Goal: Task Accomplishment & Management: Manage account settings

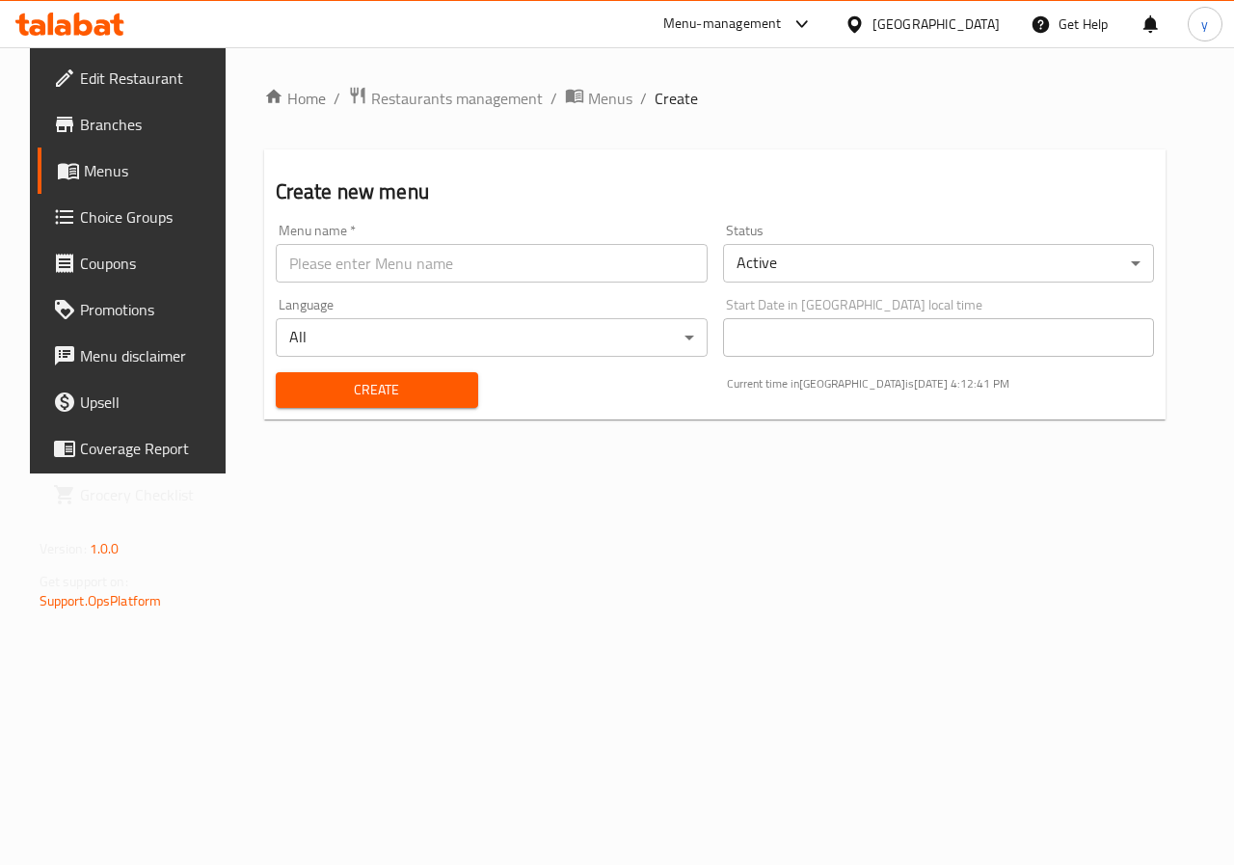
click at [107, 158] on link "Menus" at bounding box center [137, 170] width 199 height 46
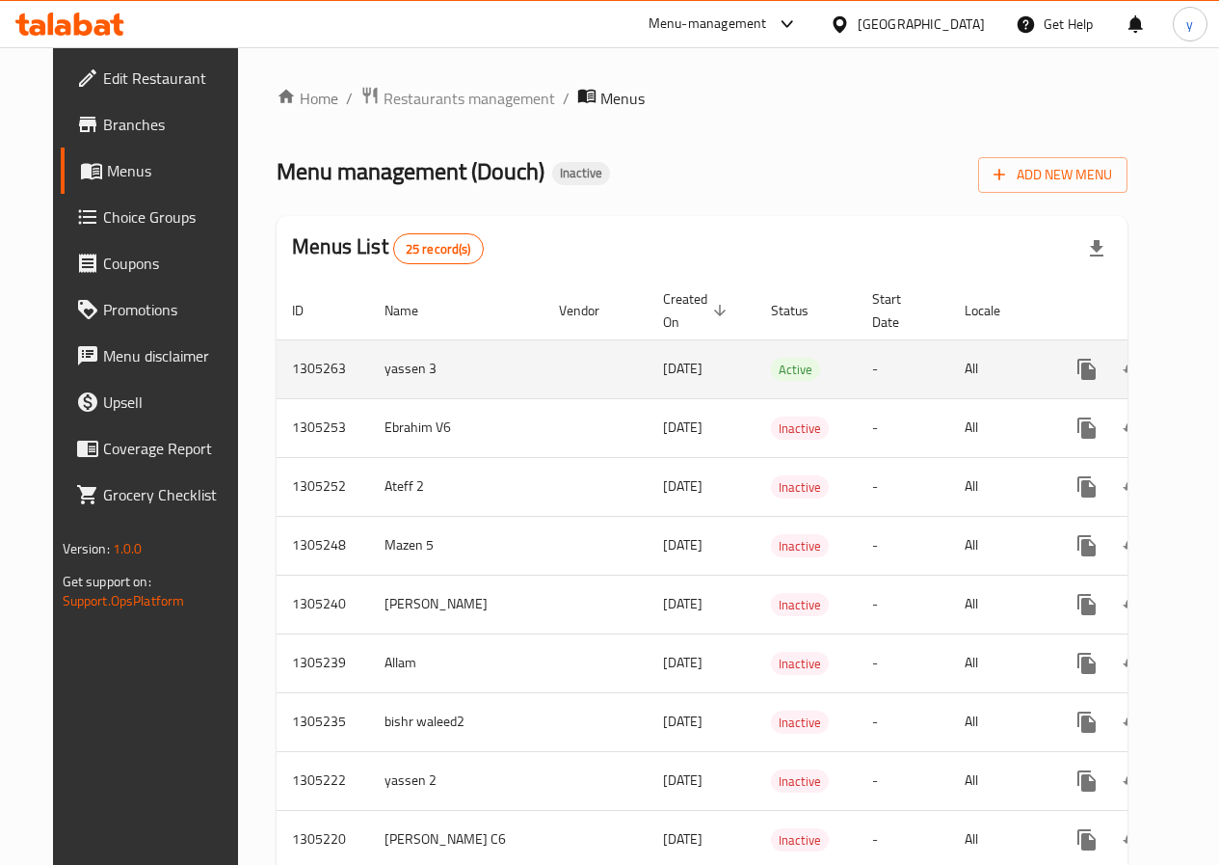
click at [549, 387] on td "enhanced table" at bounding box center [596, 368] width 104 height 59
click at [1203, 367] on link "enhanced table" at bounding box center [1226, 369] width 46 height 46
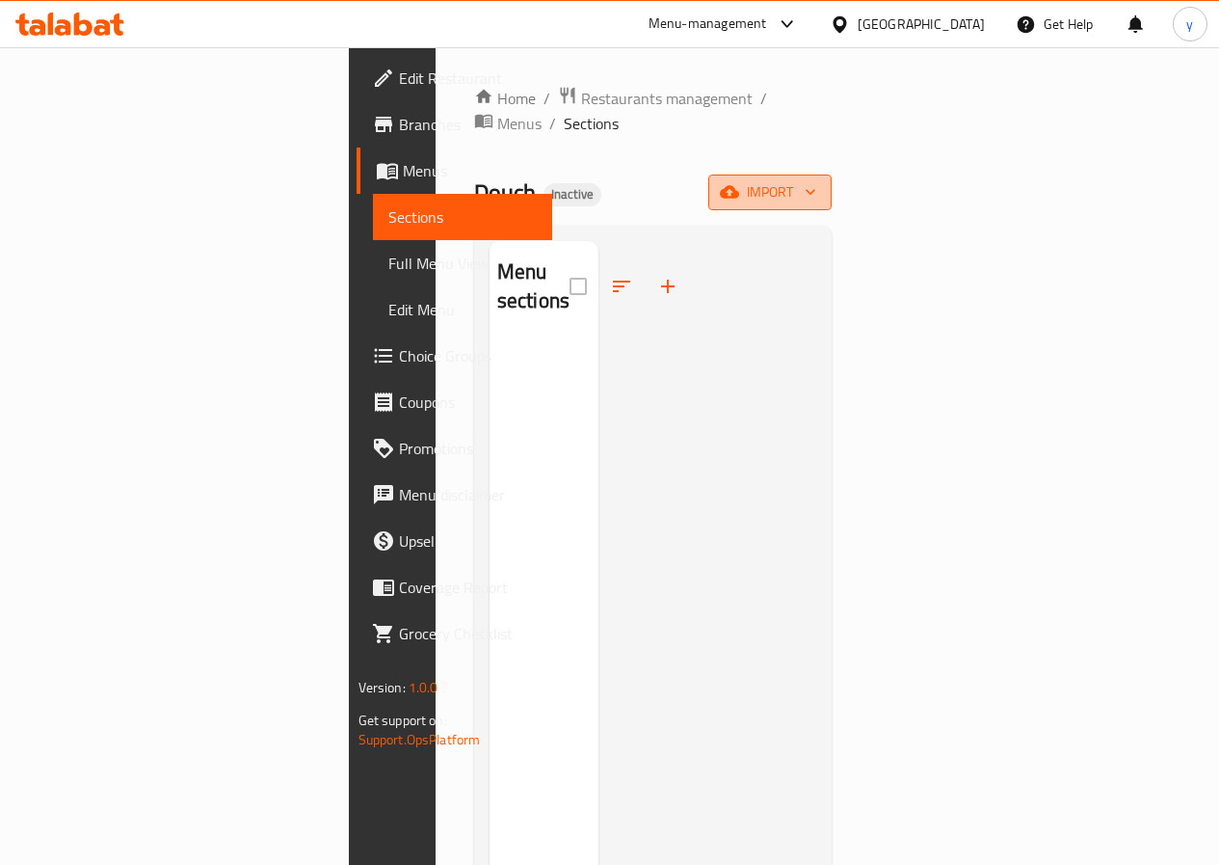
click at [817, 180] on span "import" at bounding box center [770, 192] width 93 height 24
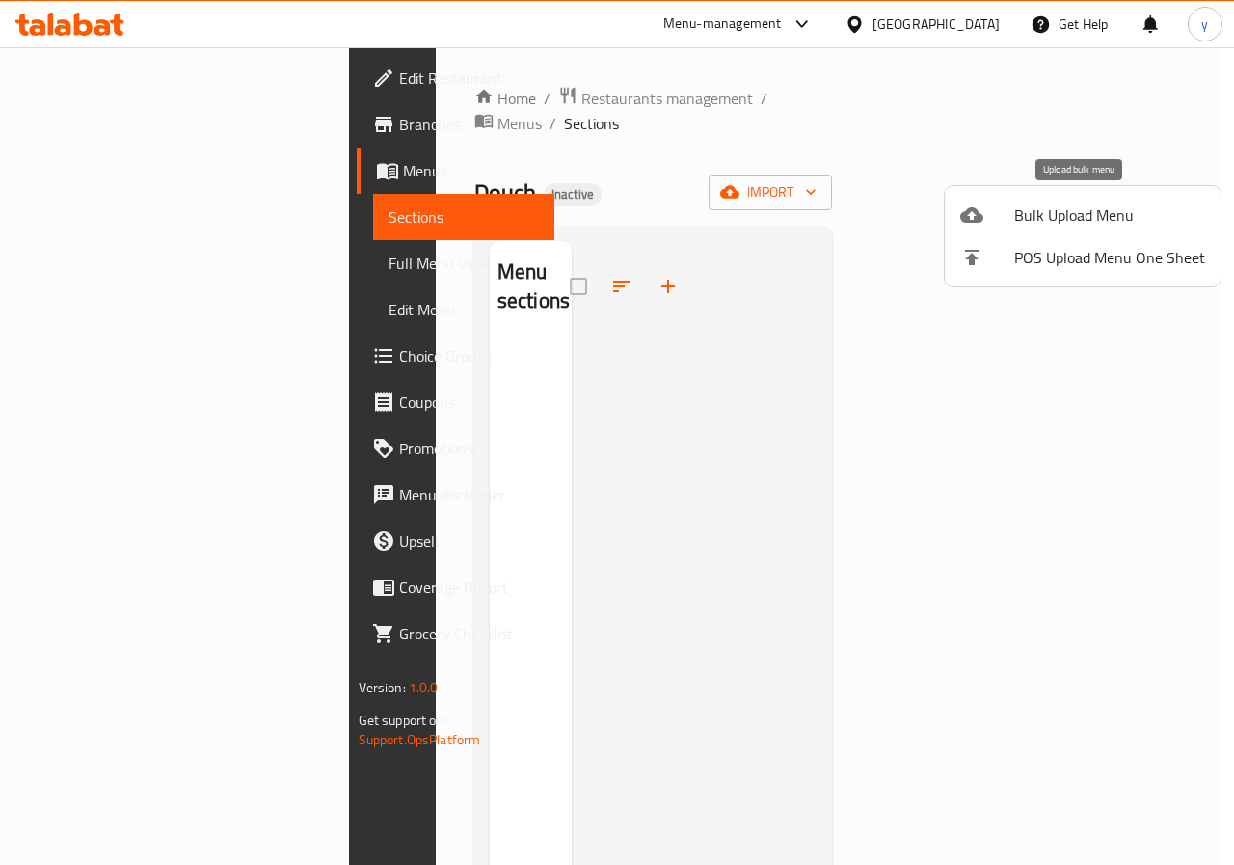
click at [1001, 214] on div at bounding box center [987, 214] width 54 height 23
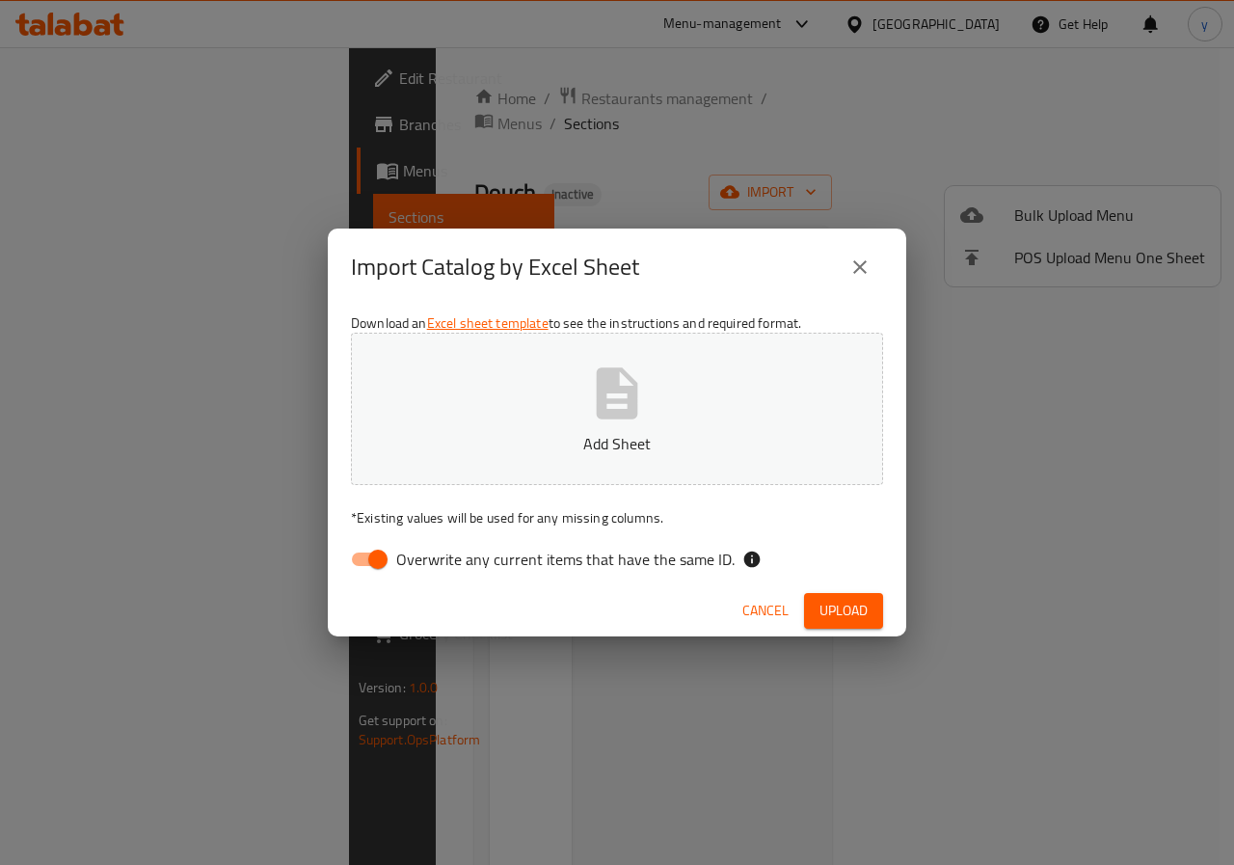
click at [392, 545] on input "Overwrite any current items that have the same ID." at bounding box center [378, 559] width 110 height 37
checkbox input "false"
click at [630, 373] on icon "button" at bounding box center [617, 393] width 62 height 62
click at [851, 620] on span "Upload" at bounding box center [843, 611] width 48 height 24
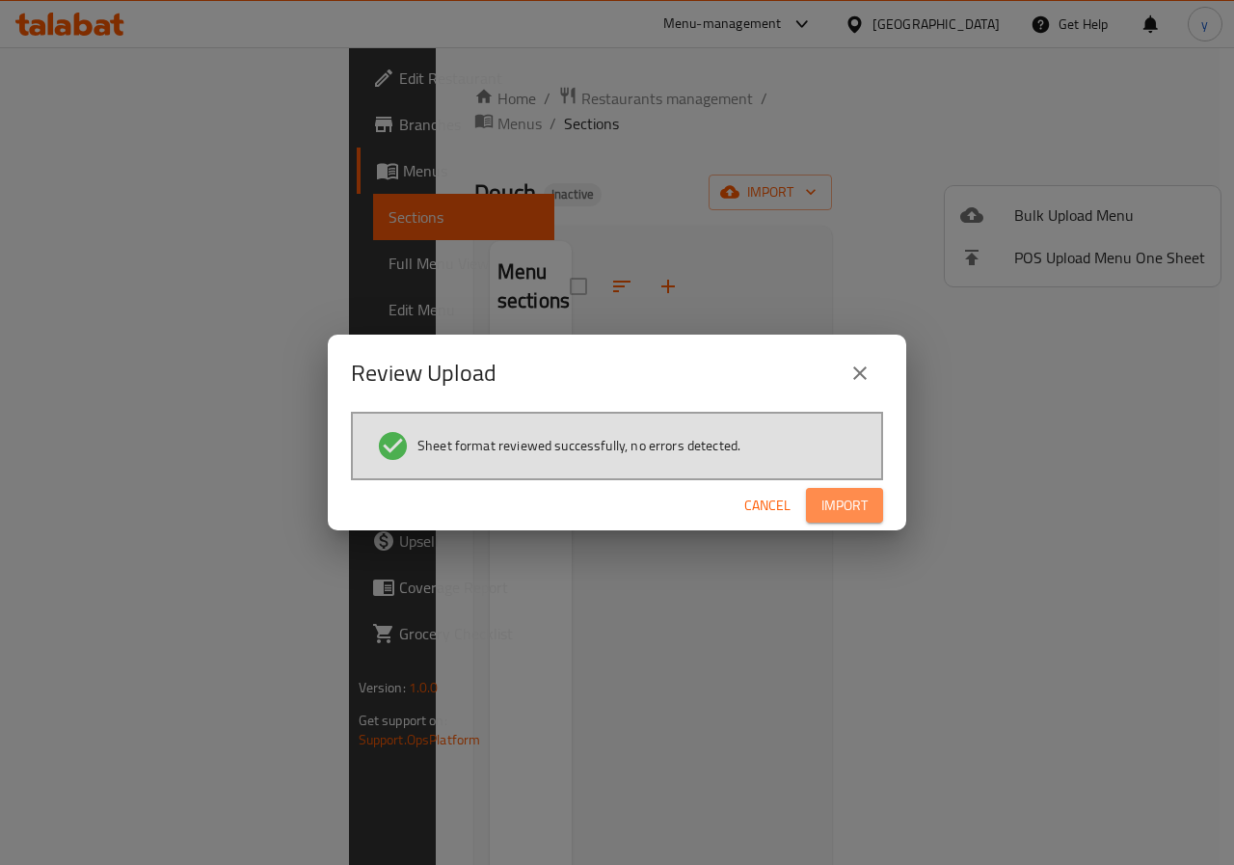
click at [850, 507] on span "Import" at bounding box center [844, 506] width 46 height 24
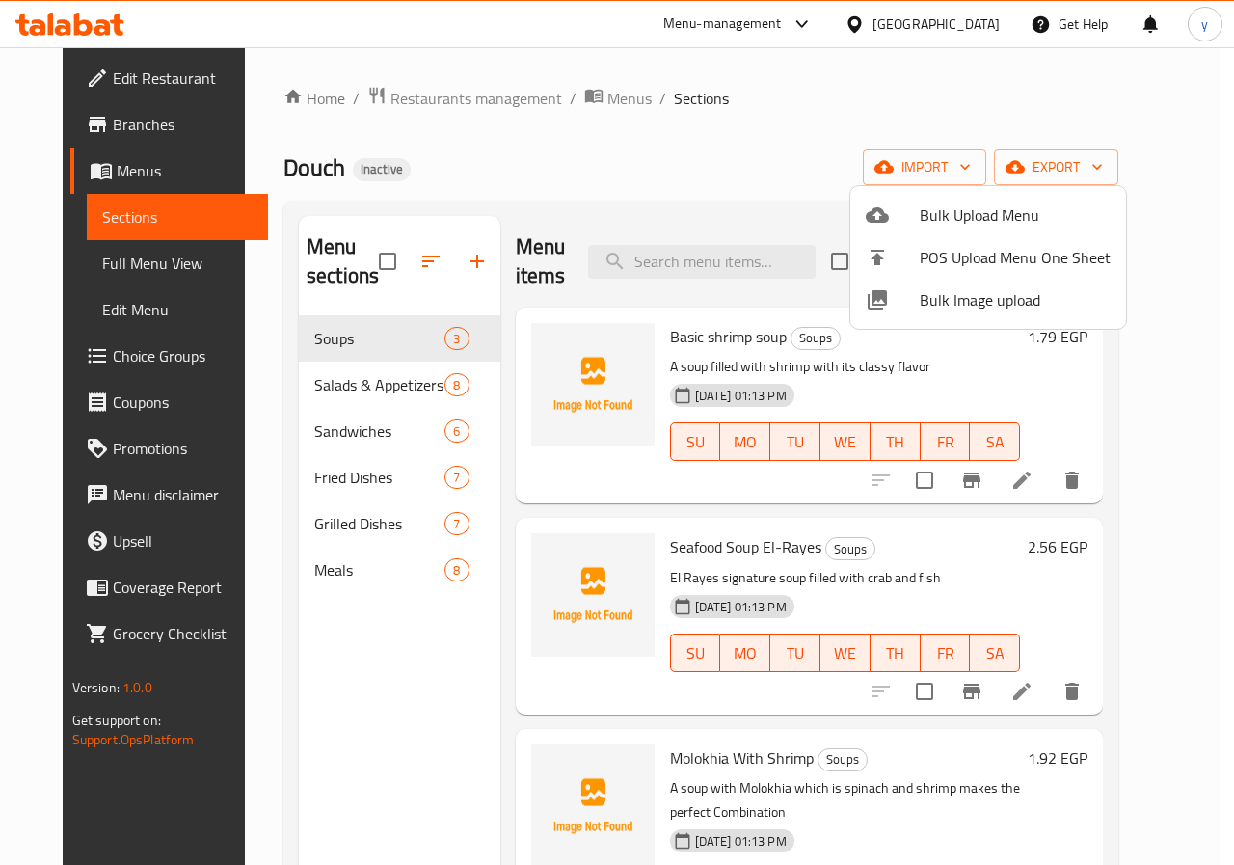
click at [147, 263] on div at bounding box center [617, 432] width 1234 height 865
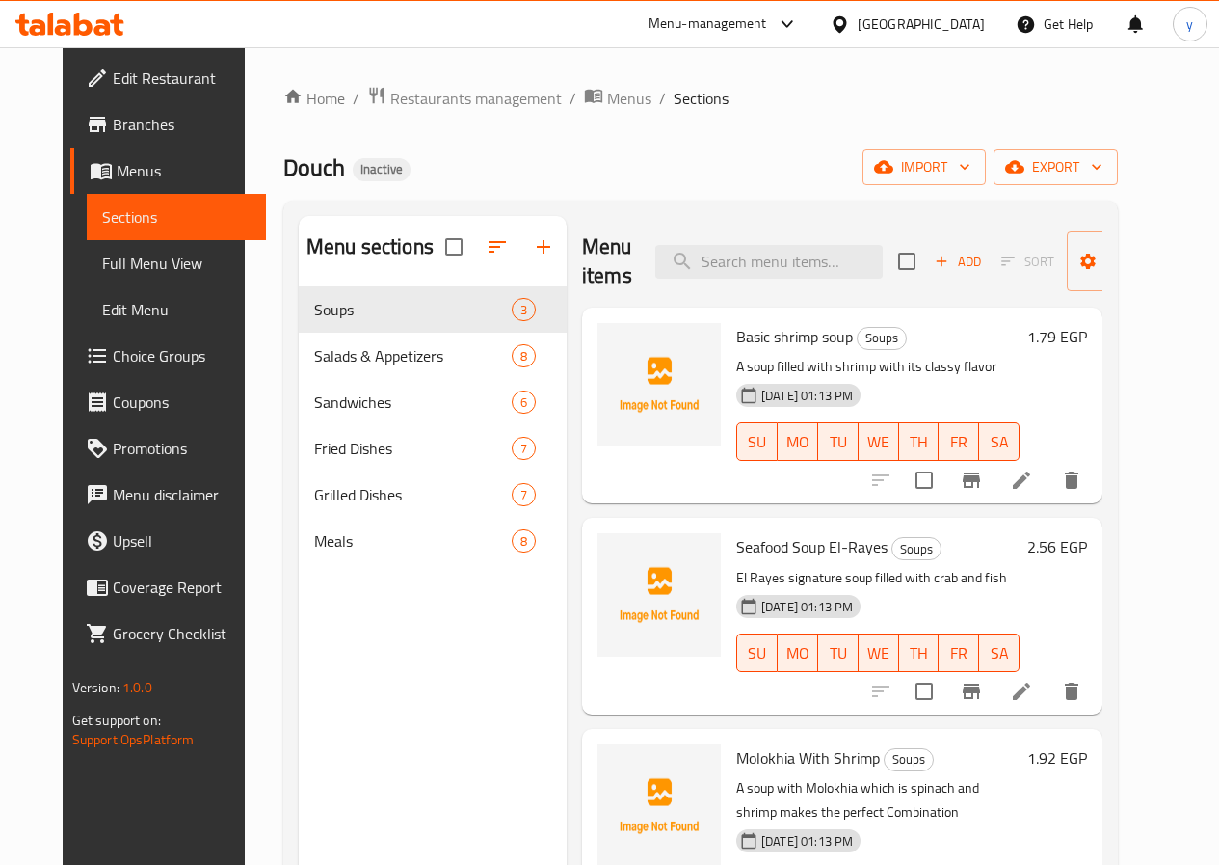
click at [147, 263] on span "Full Menu View" at bounding box center [176, 263] width 148 height 23
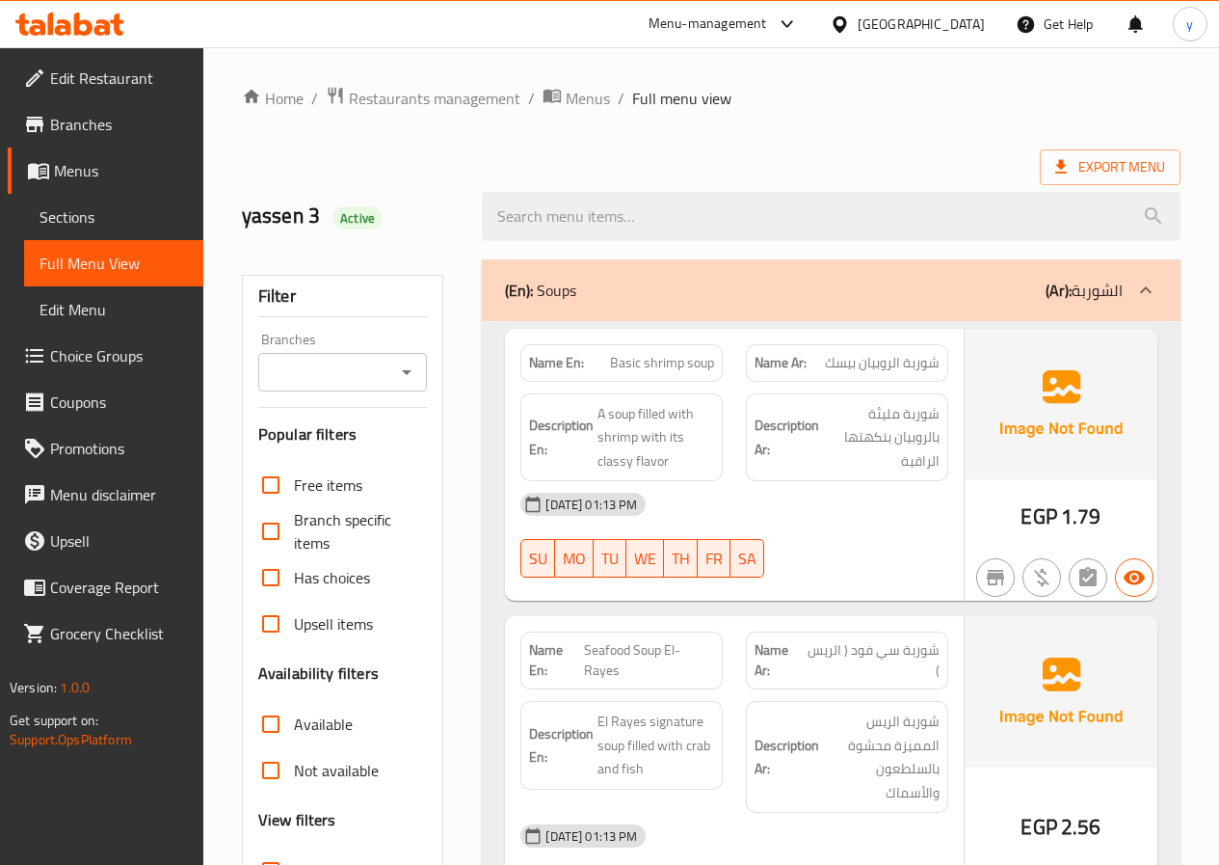
click at [90, 222] on span "Sections" at bounding box center [114, 216] width 148 height 23
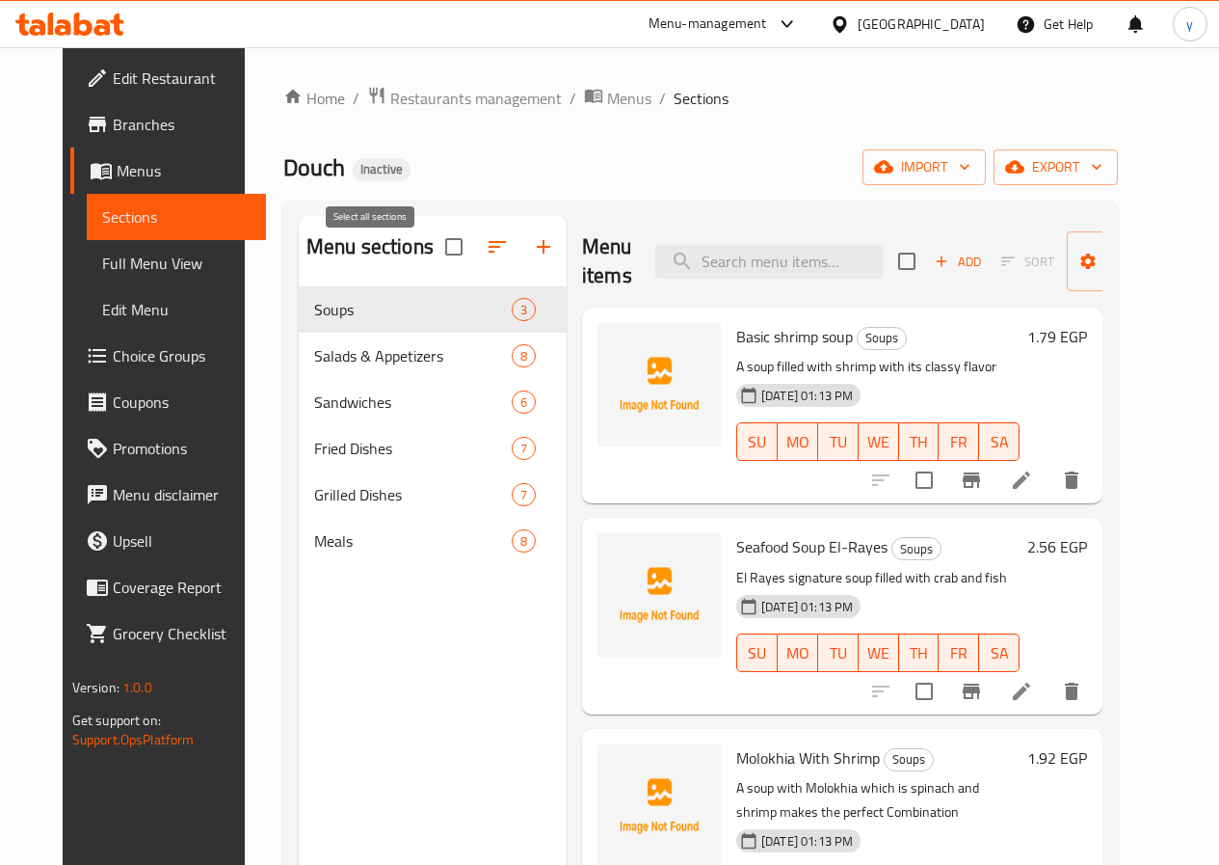
click at [434, 258] on input "checkbox" at bounding box center [454, 247] width 40 height 40
checkbox input "true"
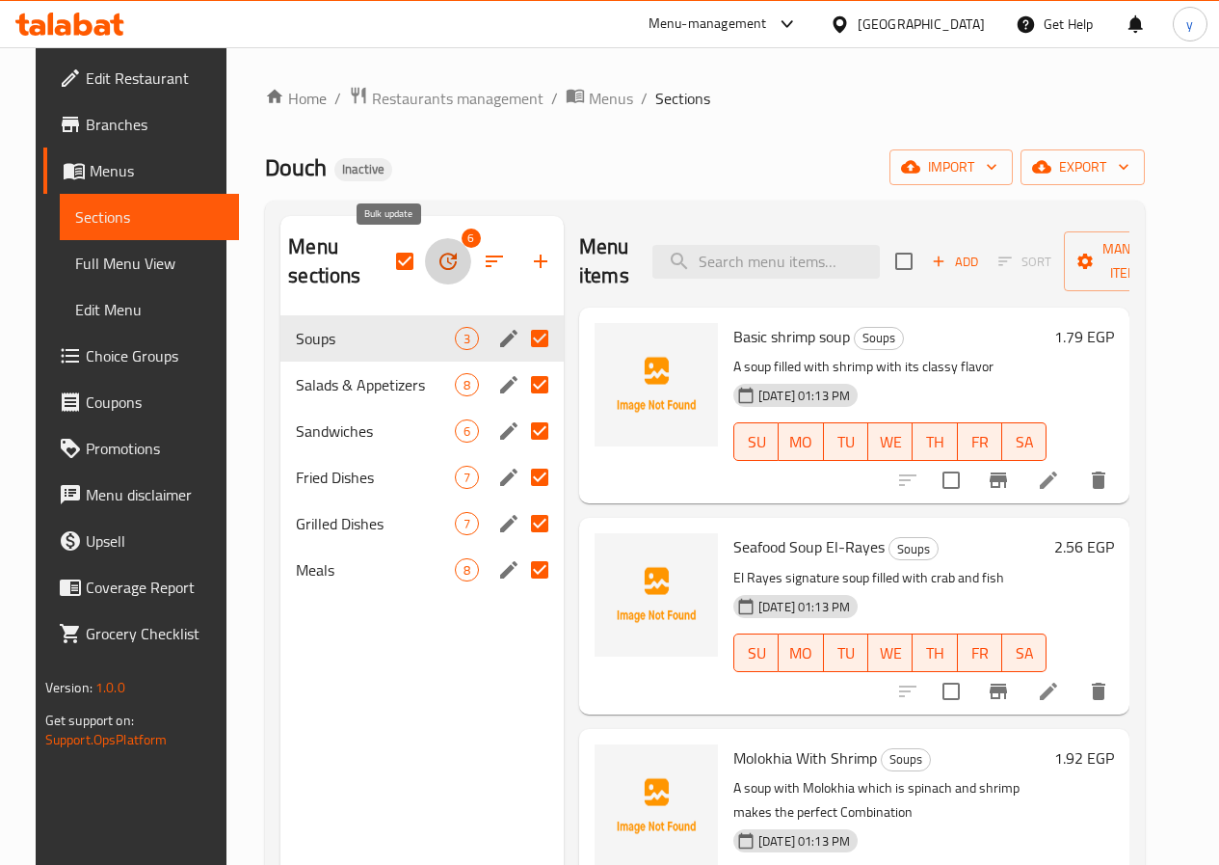
click at [437, 255] on icon "button" at bounding box center [448, 261] width 23 height 23
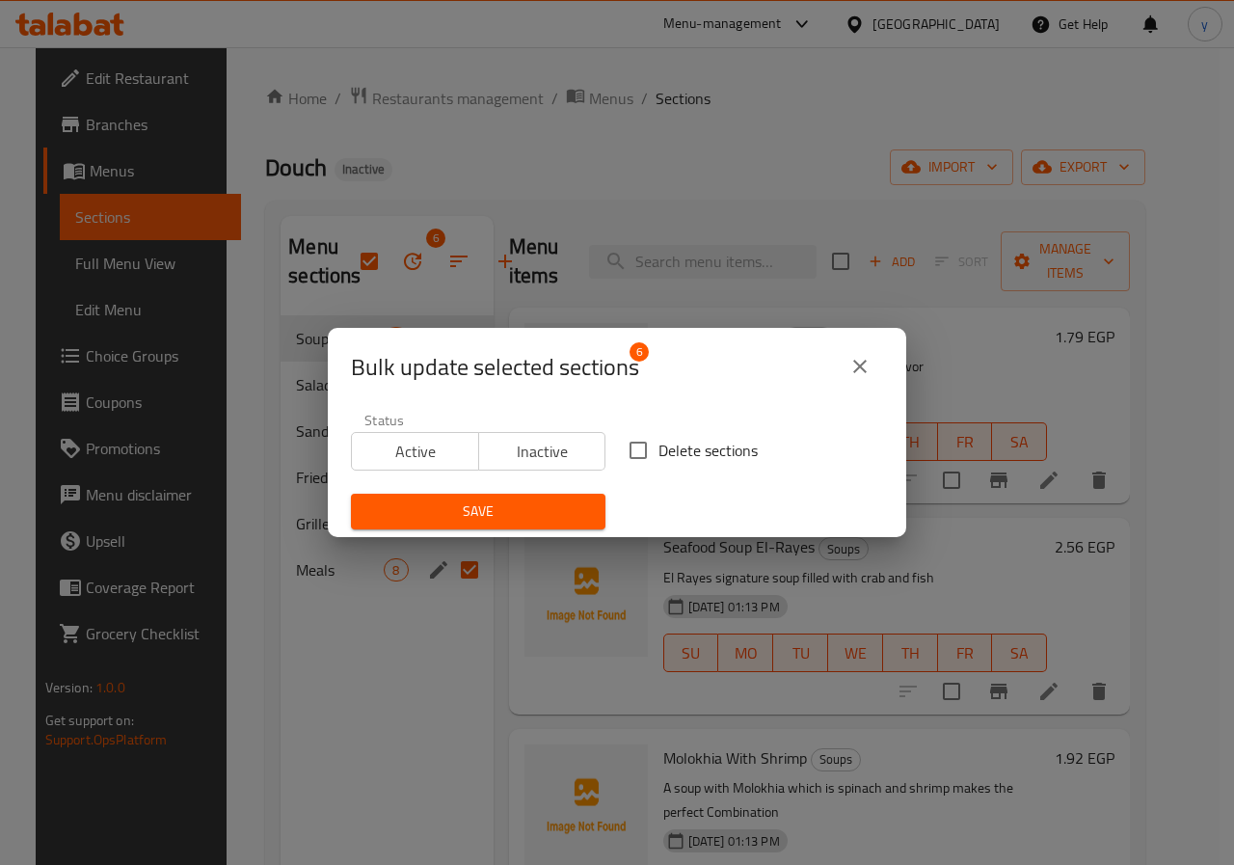
click at [626, 457] on input "Delete sections" at bounding box center [638, 450] width 40 height 40
checkbox input "true"
click at [545, 510] on span "Save" at bounding box center [478, 511] width 224 height 24
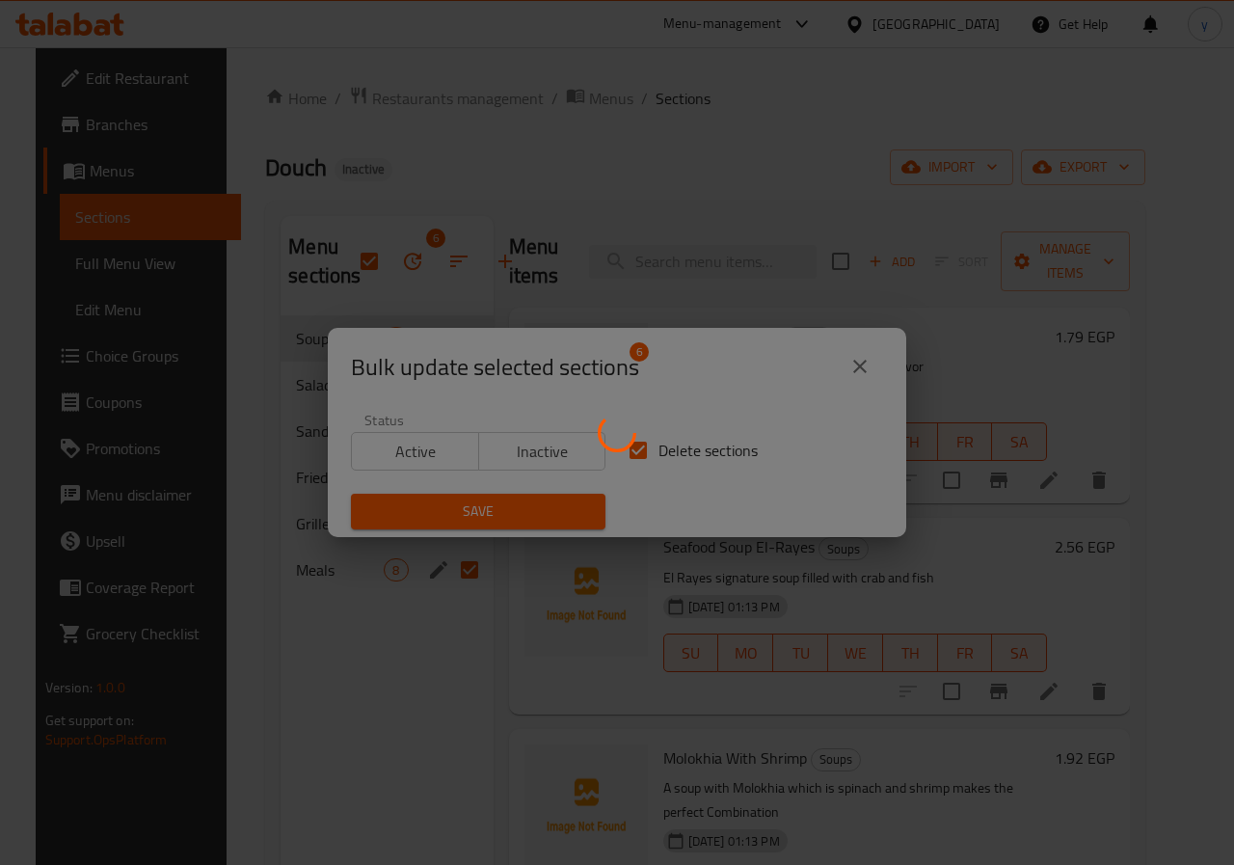
checkbox input "false"
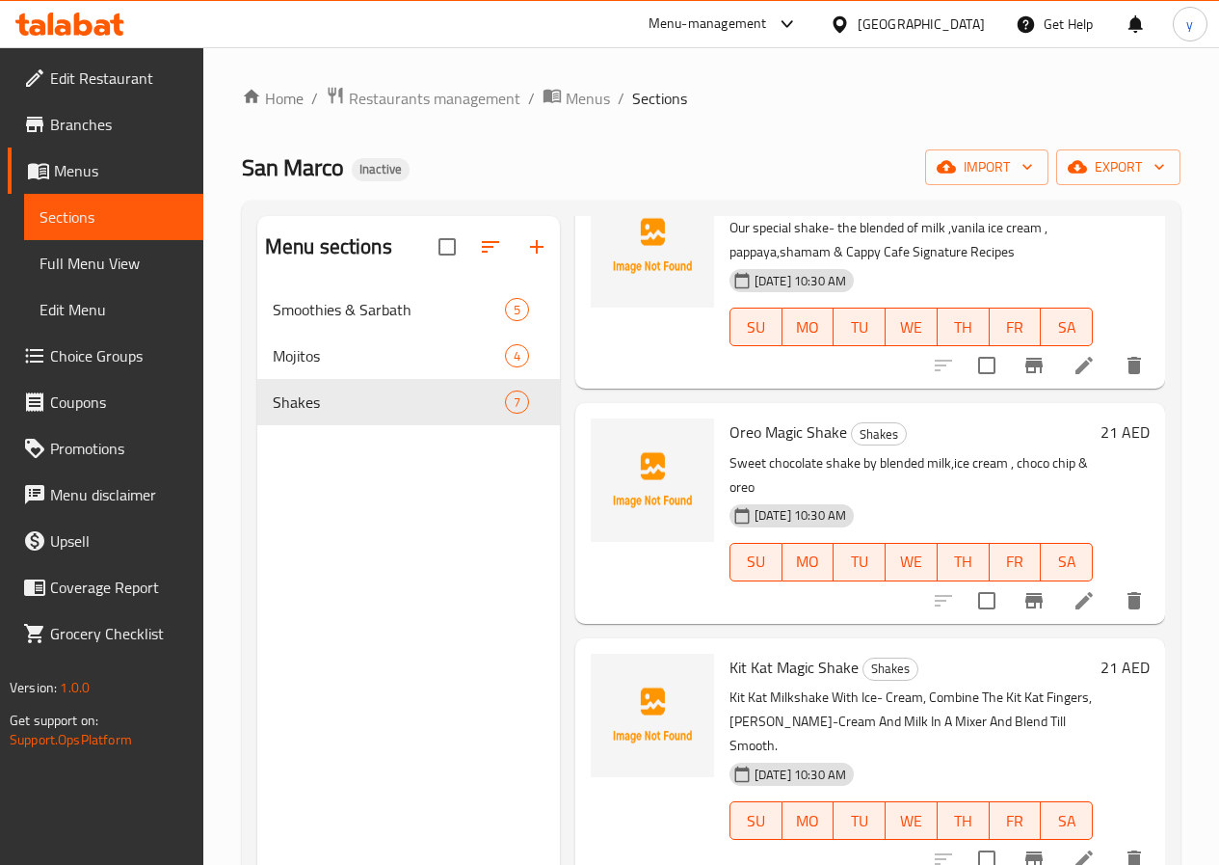
scroll to position [289, 0]
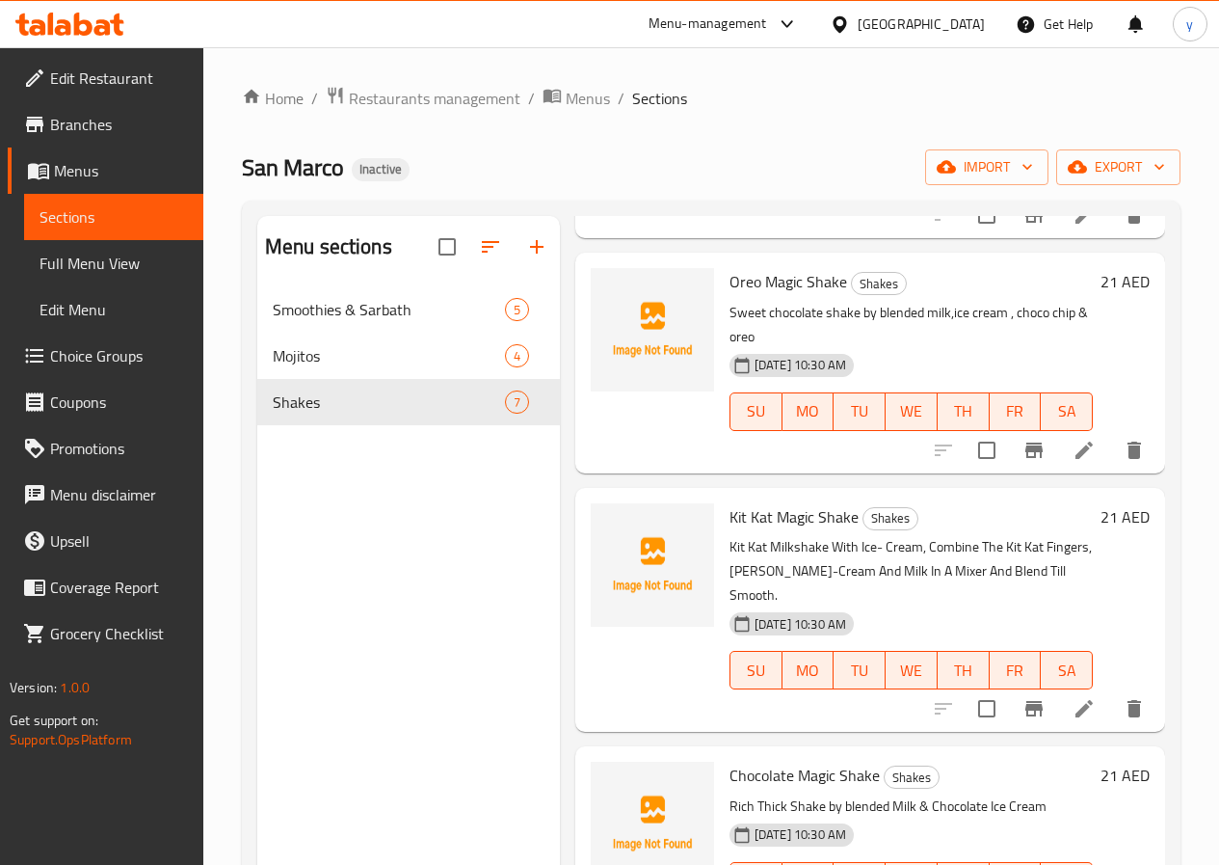
click at [74, 180] on span "Menus" at bounding box center [121, 170] width 134 height 23
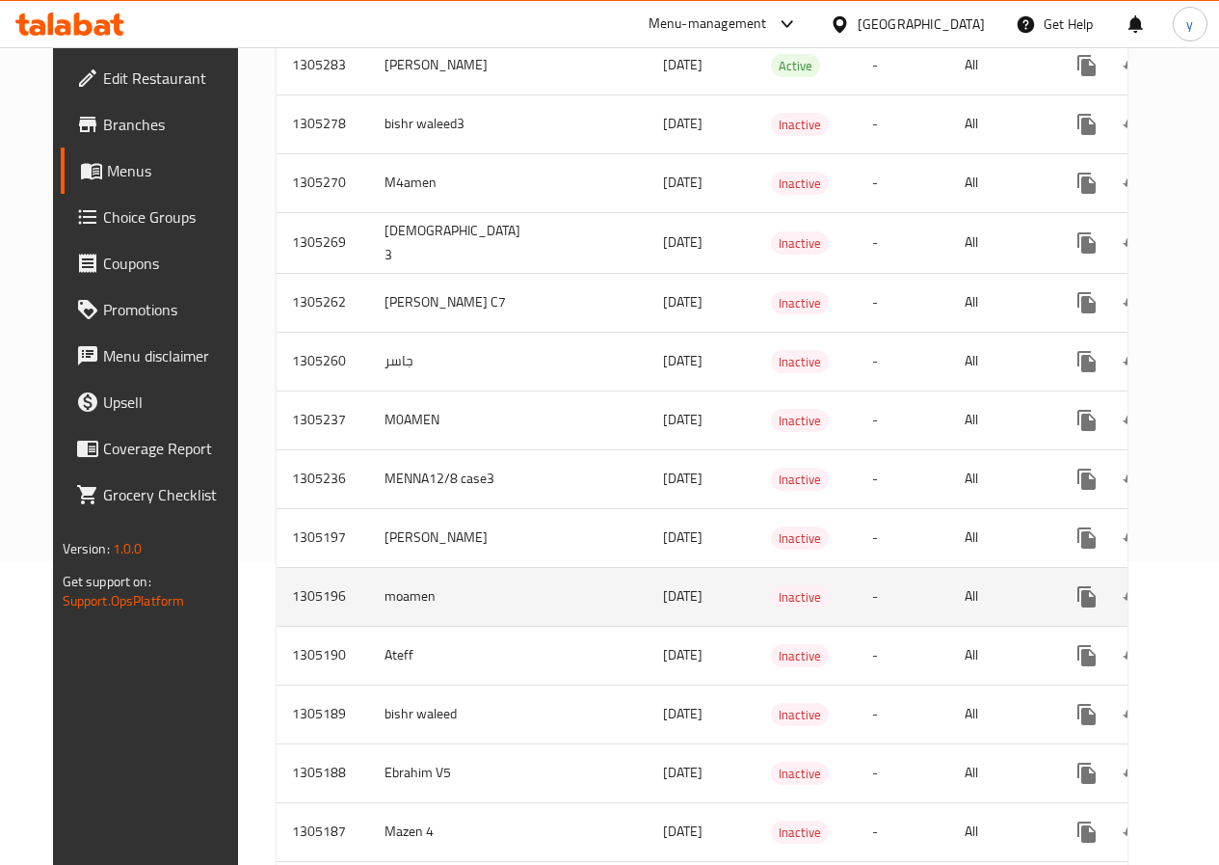
scroll to position [64, 0]
